Goal: Task Accomplishment & Management: Use online tool/utility

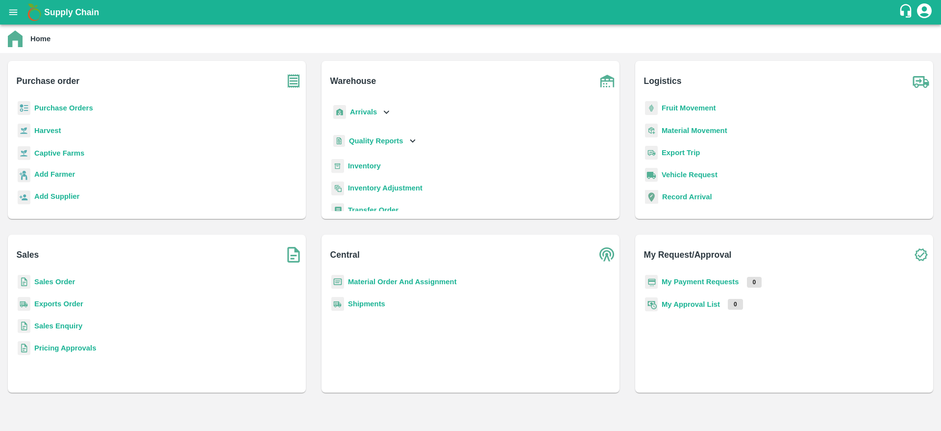
click at [82, 110] on b "Purchase Orders" at bounding box center [63, 108] width 59 height 8
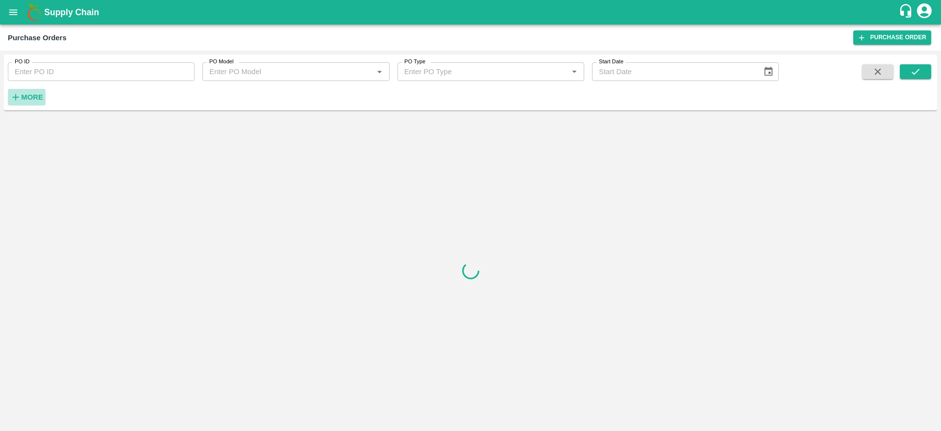
click at [39, 98] on strong "More" at bounding box center [32, 97] width 22 height 8
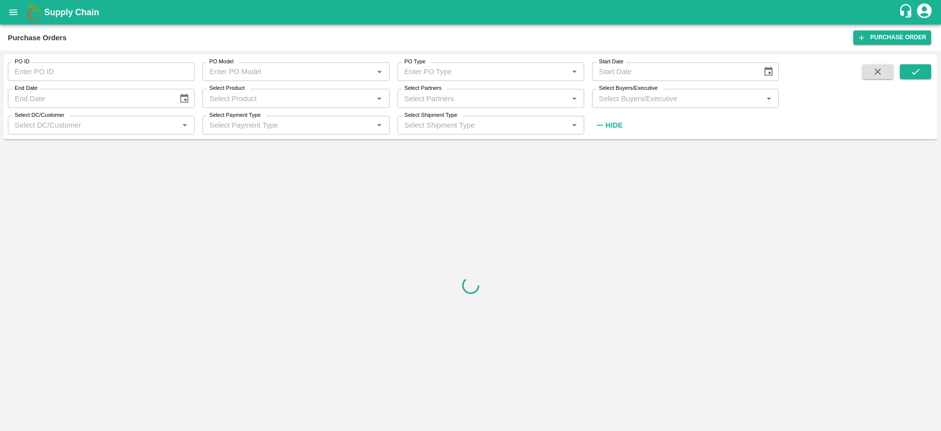
click at [629, 102] on input "Select Buyers/Executive" at bounding box center [677, 98] width 165 height 13
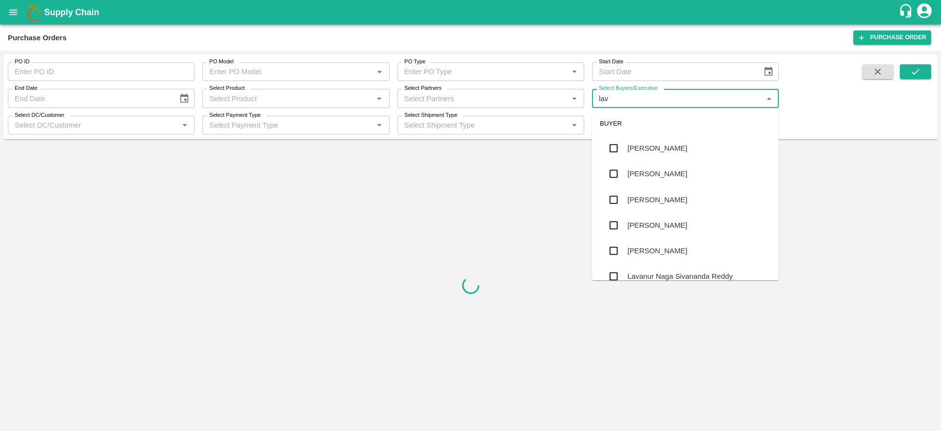
type input "lava"
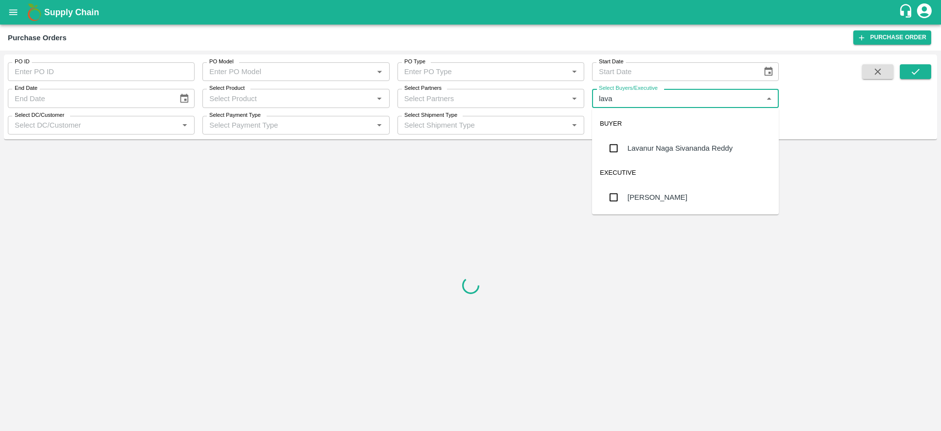
click at [665, 149] on div "Lavanur Naga Sivananda Reddy" at bounding box center [680, 148] width 105 height 11
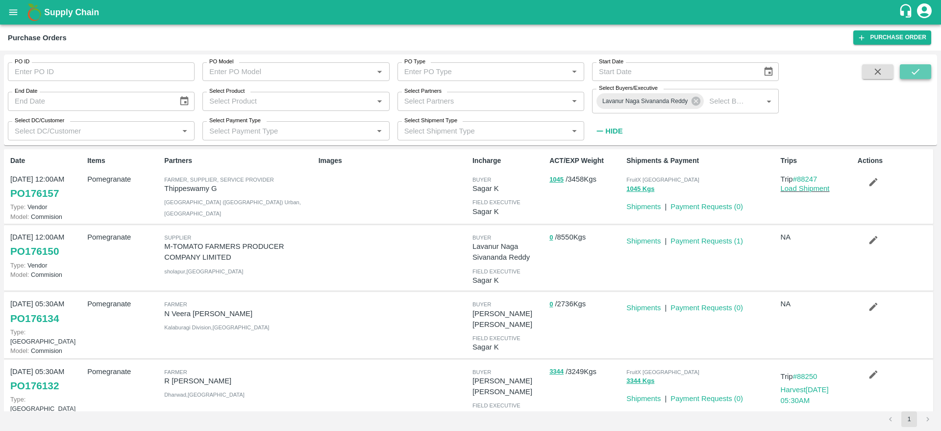
click at [916, 66] on icon "submit" at bounding box center [916, 71] width 11 height 11
